Goal: Use online tool/utility: Utilize a website feature to perform a specific function

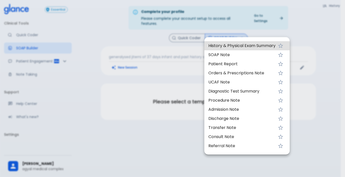
click at [140, 69] on div at bounding box center [172, 88] width 345 height 177
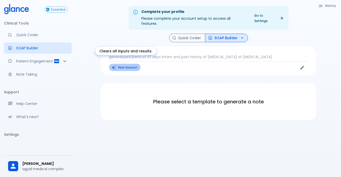
click at [136, 64] on button "New Session" at bounding box center [125, 67] width 32 height 7
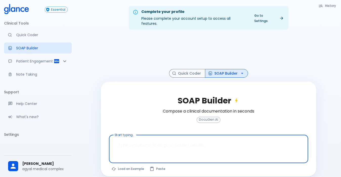
paste textarea "right eye [MEDICAL_DATA] in the lower eye lid"
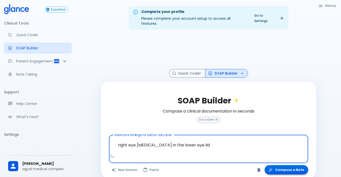
type textarea "right eye [MEDICAL_DATA] in the lower eye lid"
click at [292, 165] on button "Compose a Note" at bounding box center [286, 169] width 43 height 9
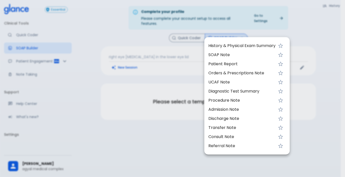
click at [183, 140] on div at bounding box center [172, 88] width 345 height 177
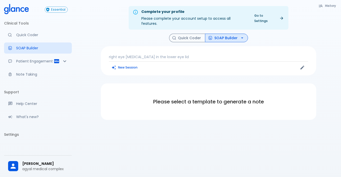
click at [176, 54] on p "right eye [MEDICAL_DATA] in the lower eye lid" at bounding box center [208, 56] width 199 height 5
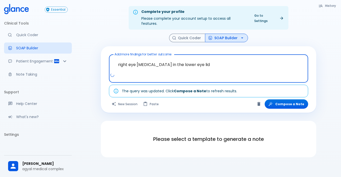
click at [195, 62] on textarea "right eye [MEDICAL_DATA] in the lower eye lid" at bounding box center [209, 65] width 192 height 16
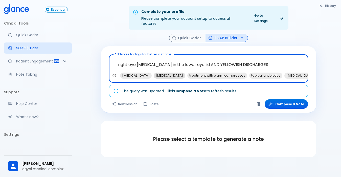
click at [162, 73] on span "chalazion" at bounding box center [170, 76] width 32 height 6
type textarea "right eye abscess in the lower eye lid AND YELLOWISH DISCHARGES, chalazion"
click at [189, 34] on button "Quick Coder" at bounding box center [187, 38] width 36 height 9
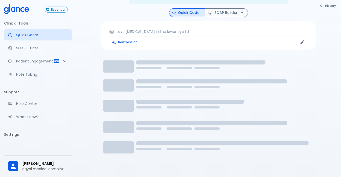
scroll to position [12, 0]
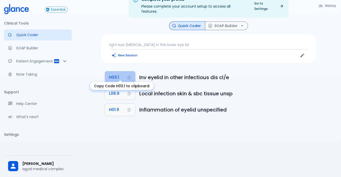
click at [114, 74] on span "H03.1" at bounding box center [114, 77] width 10 height 7
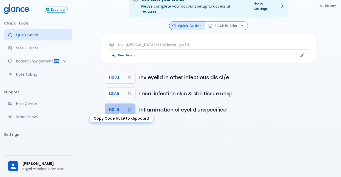
click at [119, 106] on span "H01.9" at bounding box center [114, 109] width 10 height 7
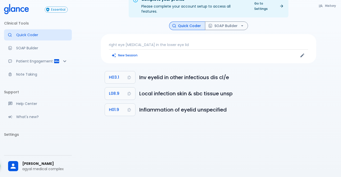
drag, startPoint x: 119, startPoint y: 105, endPoint x: 77, endPoint y: 100, distance: 42.2
click at [77, 100] on div "Complete your profile Please complete your account setup to access all features…" at bounding box center [208, 82] width 265 height 189
click at [115, 106] on span "H01.9" at bounding box center [114, 109] width 10 height 7
